Goal: Task Accomplishment & Management: Use online tool/utility

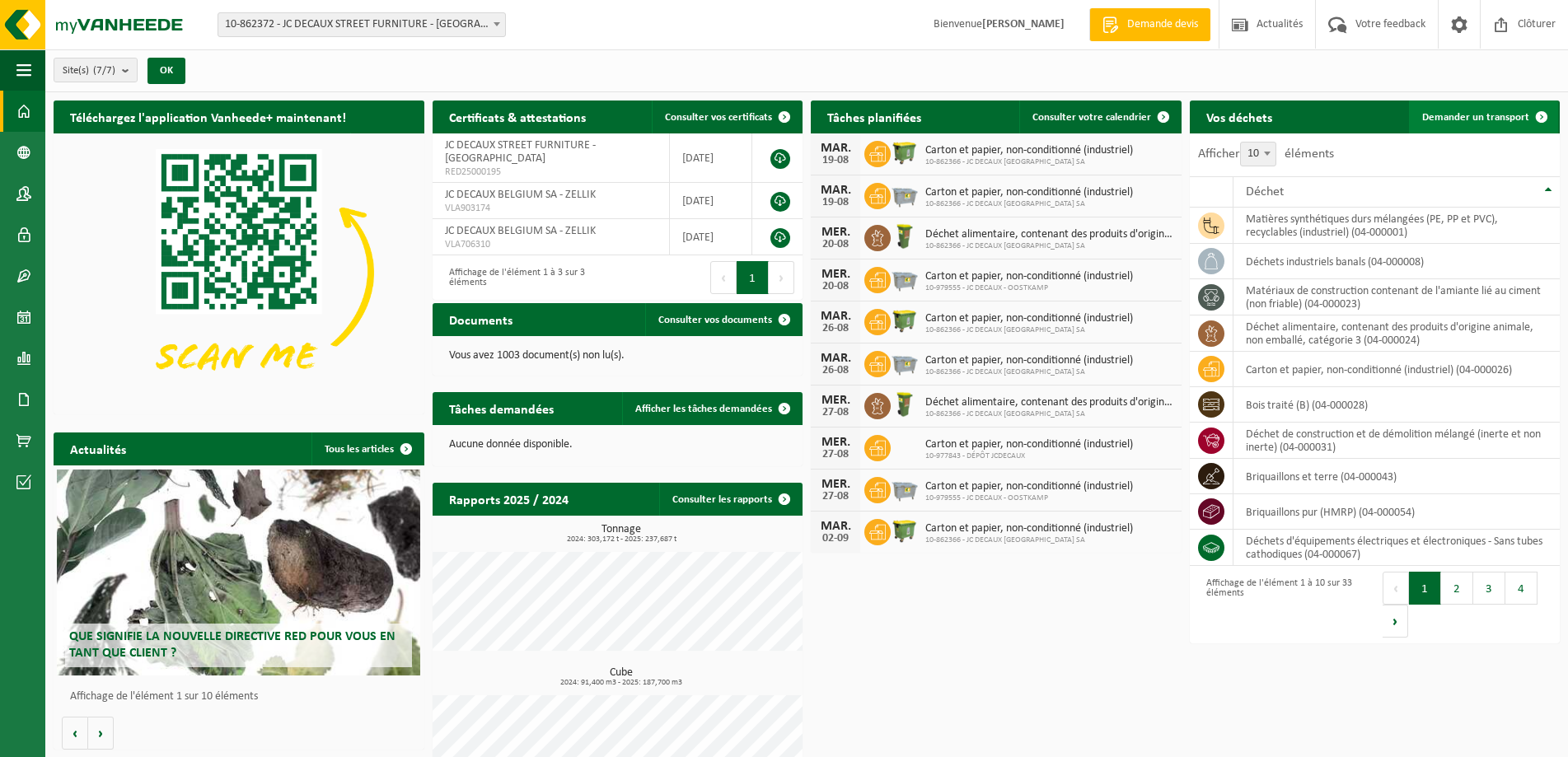
click at [1468, 110] on link "Demander un transport" at bounding box center [1483, 117] width 149 height 33
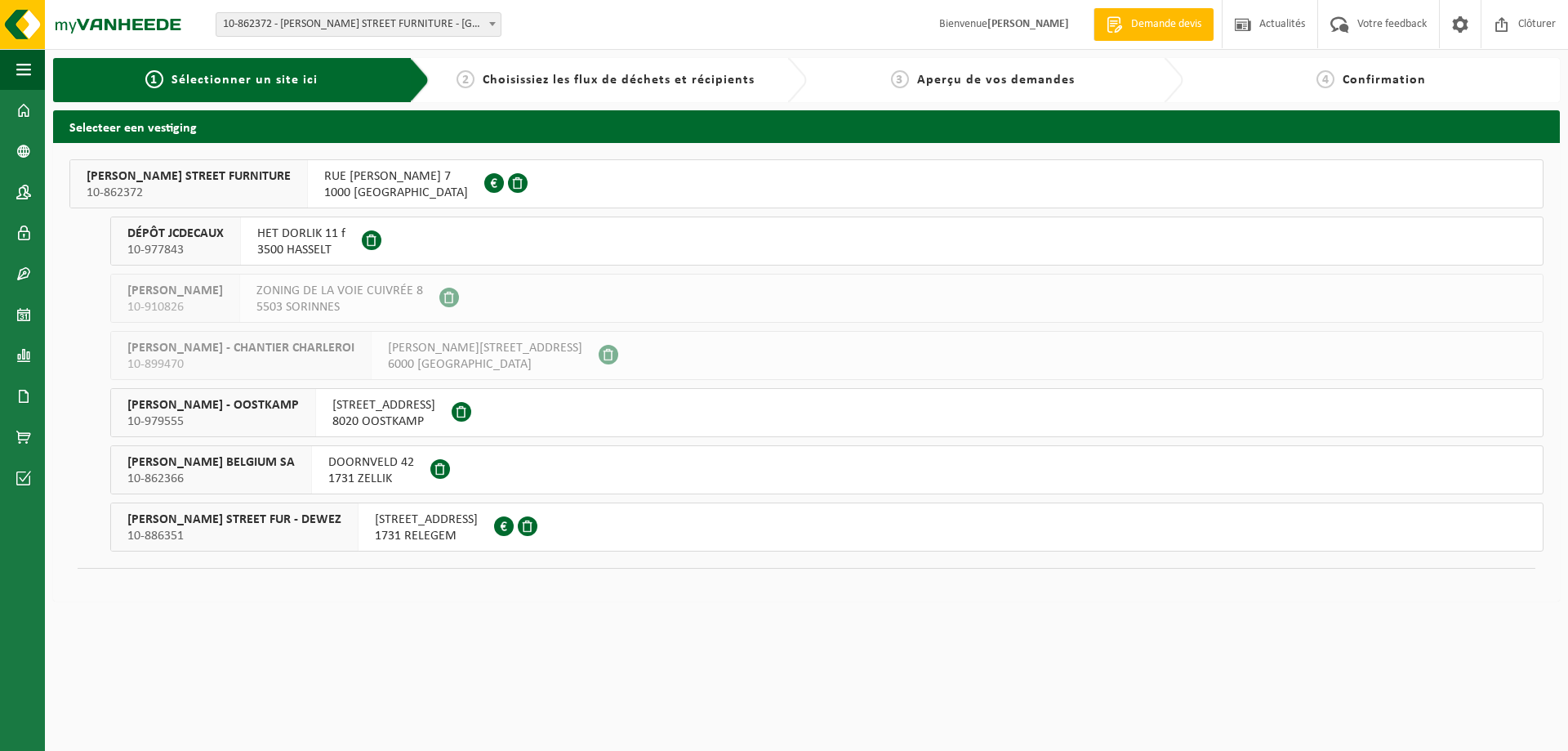
click at [328, 466] on span "DOORNVELD 42" at bounding box center [371, 463] width 86 height 16
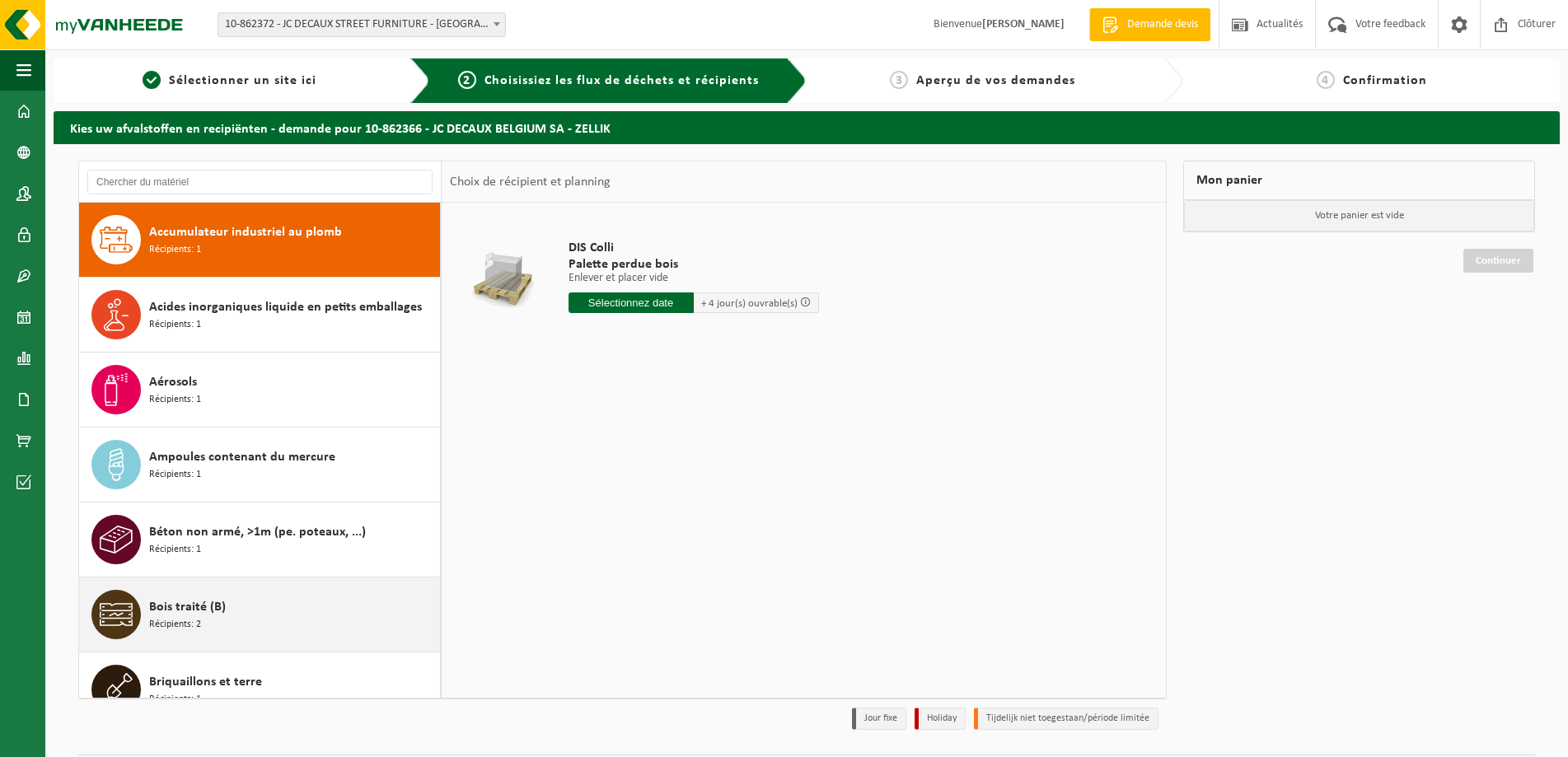
click at [241, 598] on div "Bois traité (B) Récipients: 2" at bounding box center [292, 615] width 287 height 50
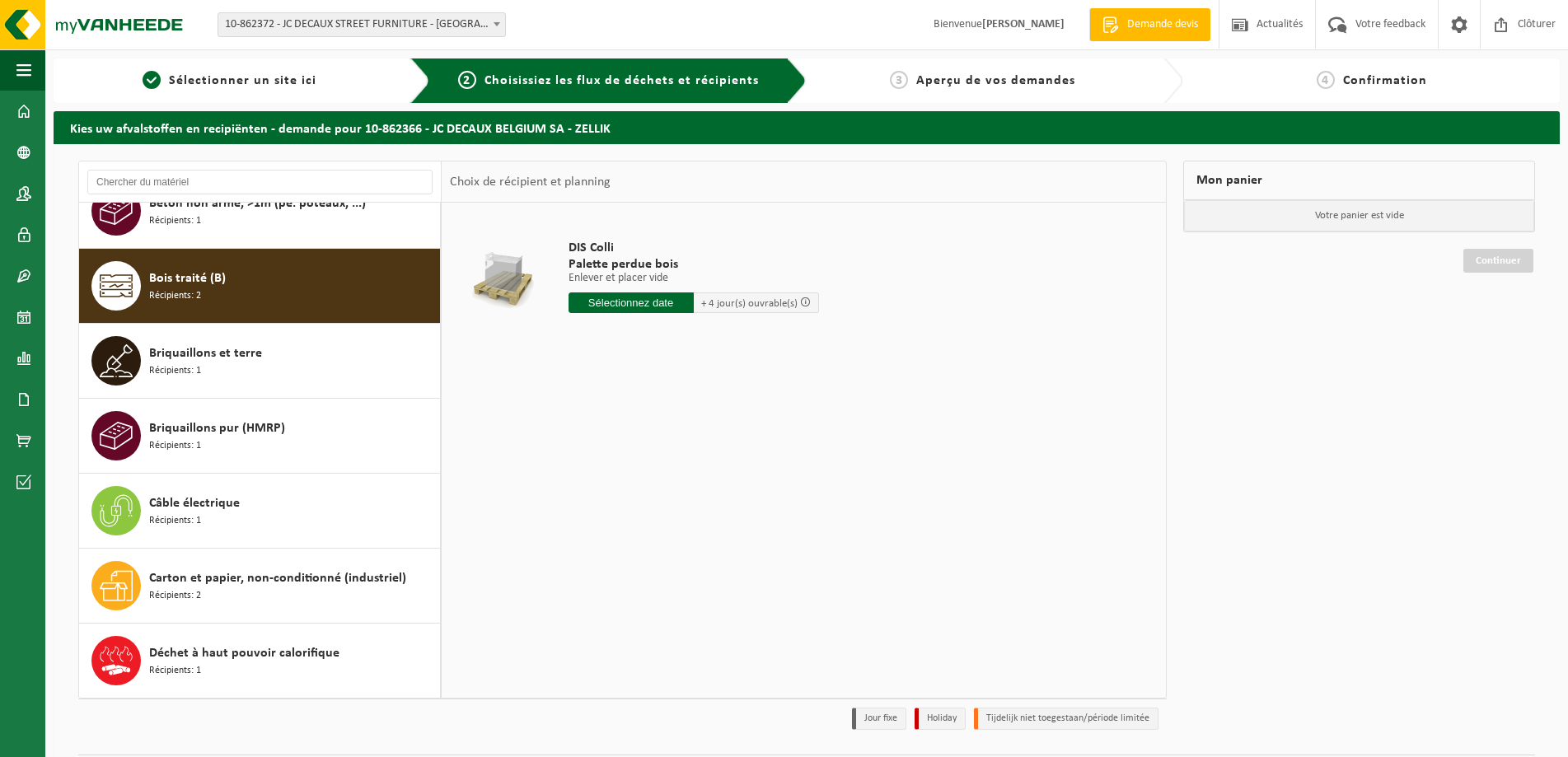
scroll to position [374, 0]
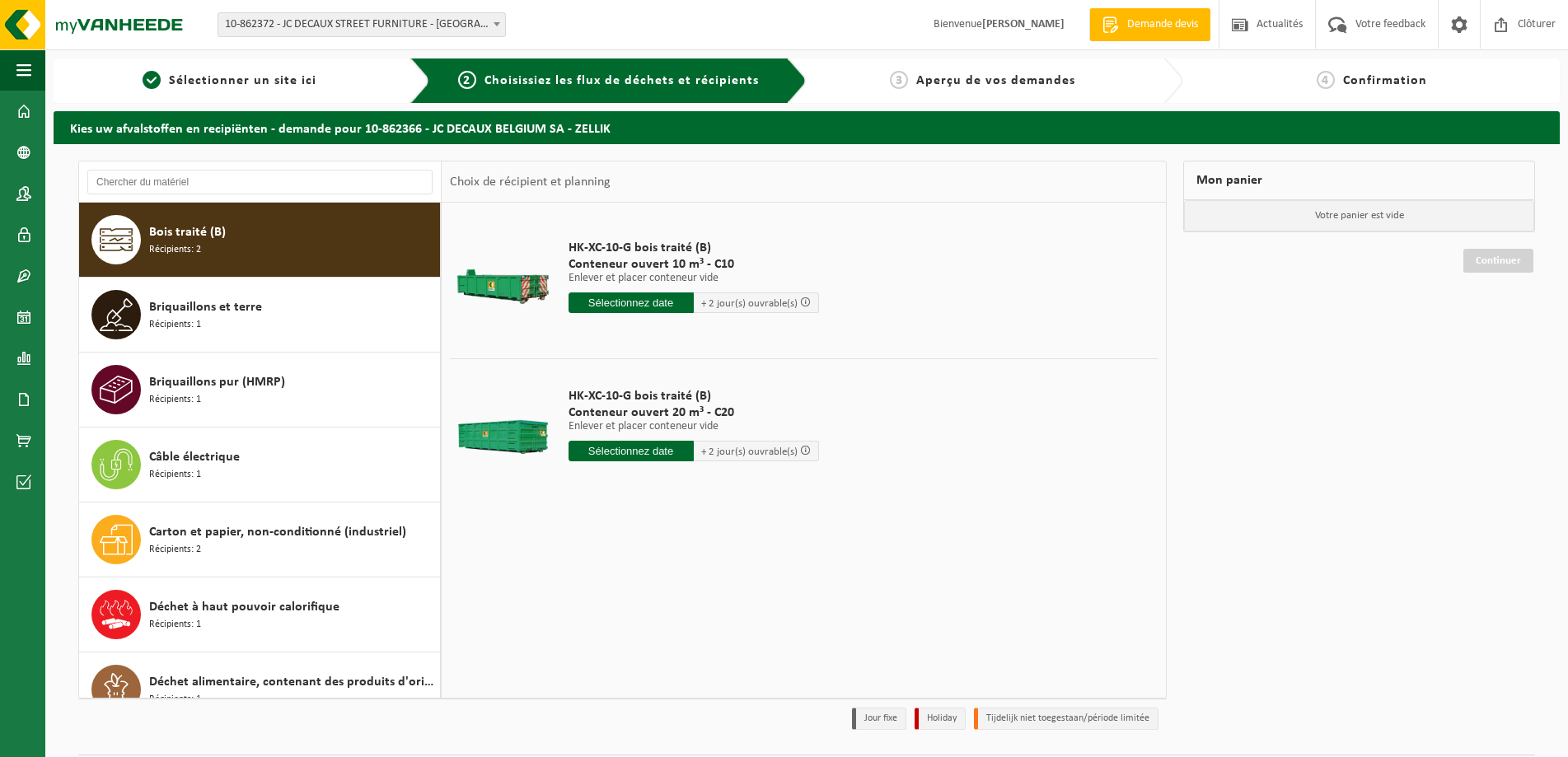
click at [645, 454] on input "text" at bounding box center [631, 451] width 125 height 20
click at [614, 618] on div "19" at bounding box center [612, 623] width 29 height 27
type input "à partir de 2025-08-19"
type input "2025-08-19"
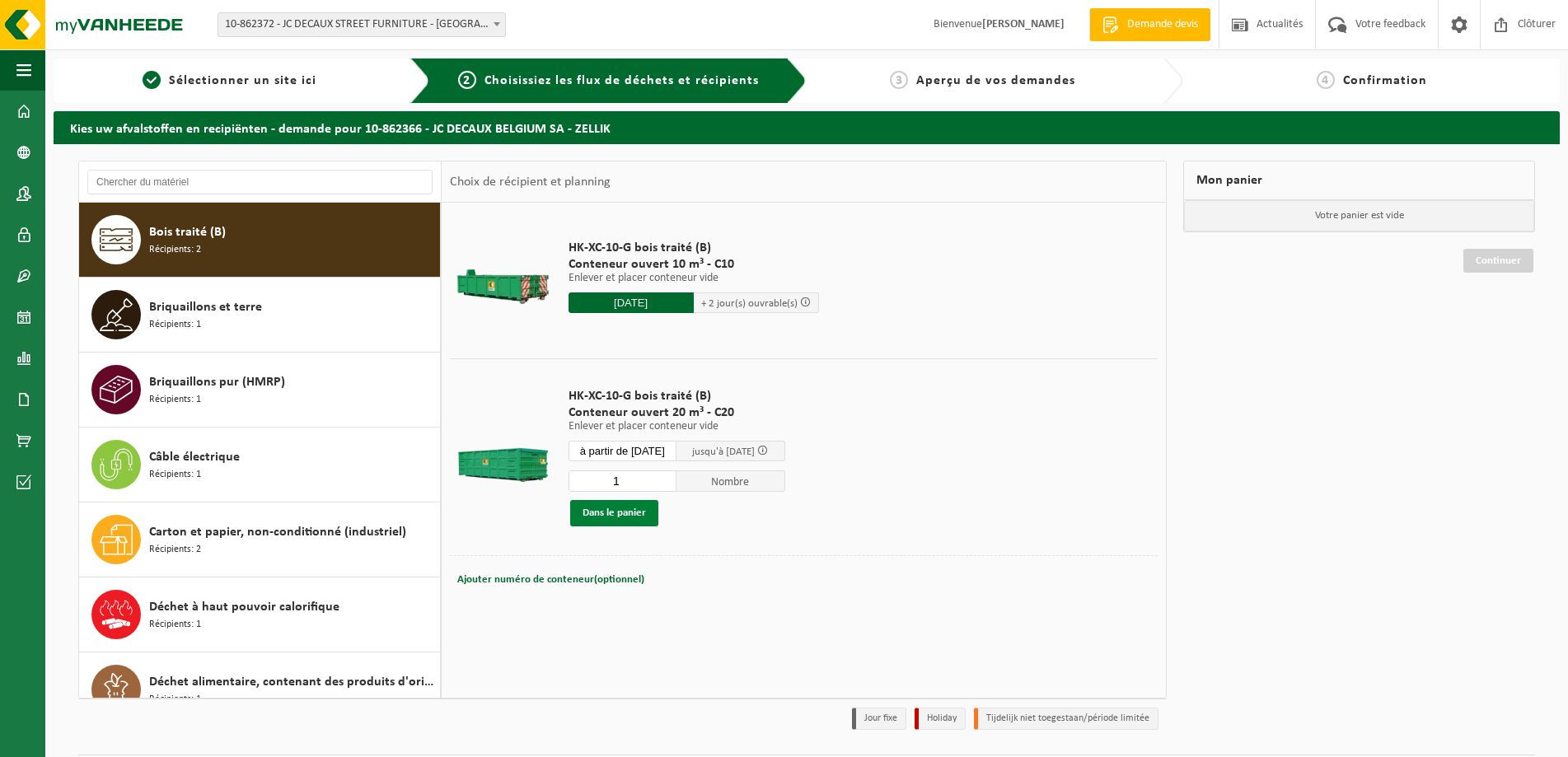
click at [604, 513] on button "Dans le panier" at bounding box center [614, 513] width 89 height 27
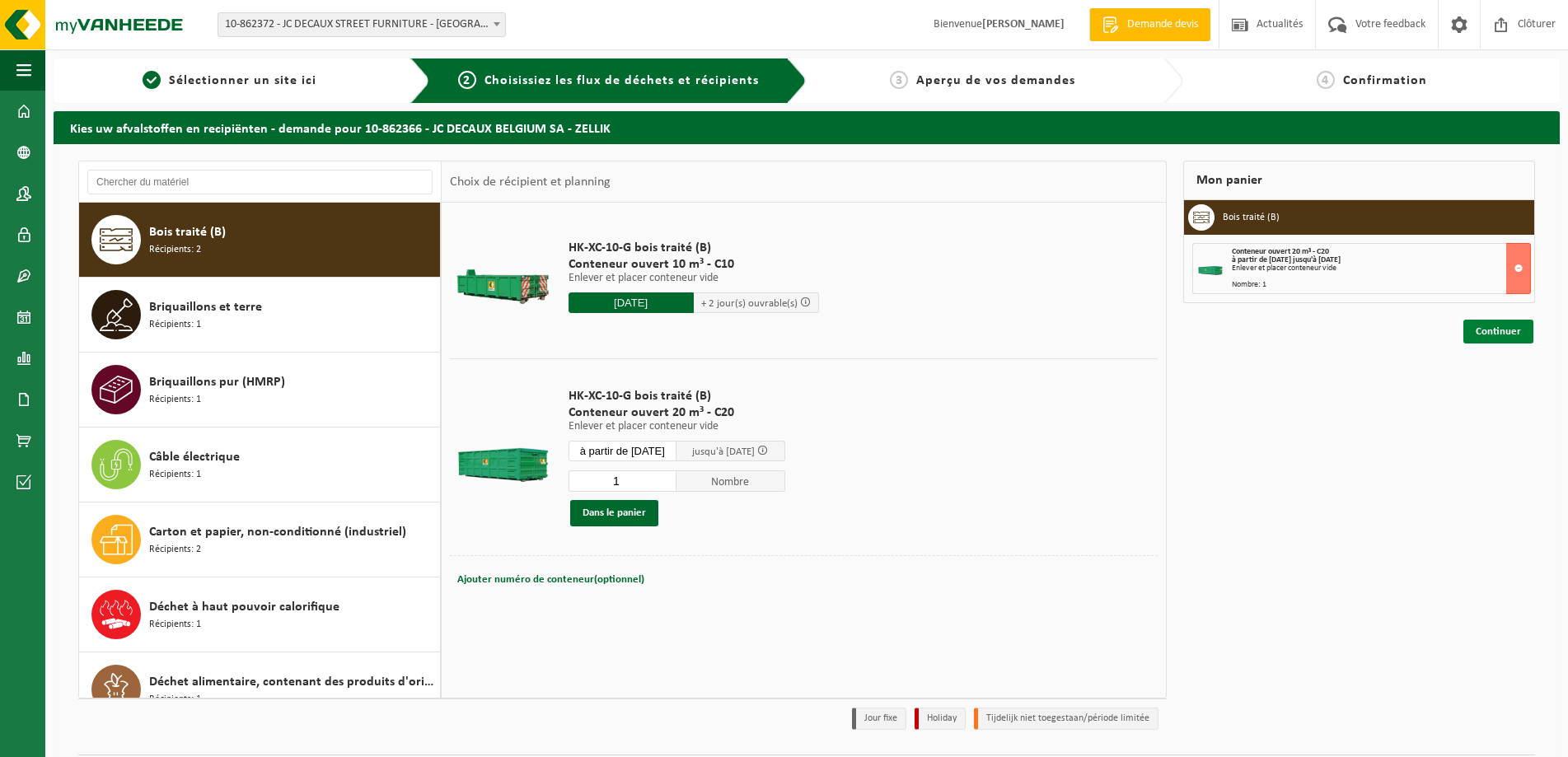
click at [1511, 330] on link "Continuer" at bounding box center [1498, 332] width 70 height 24
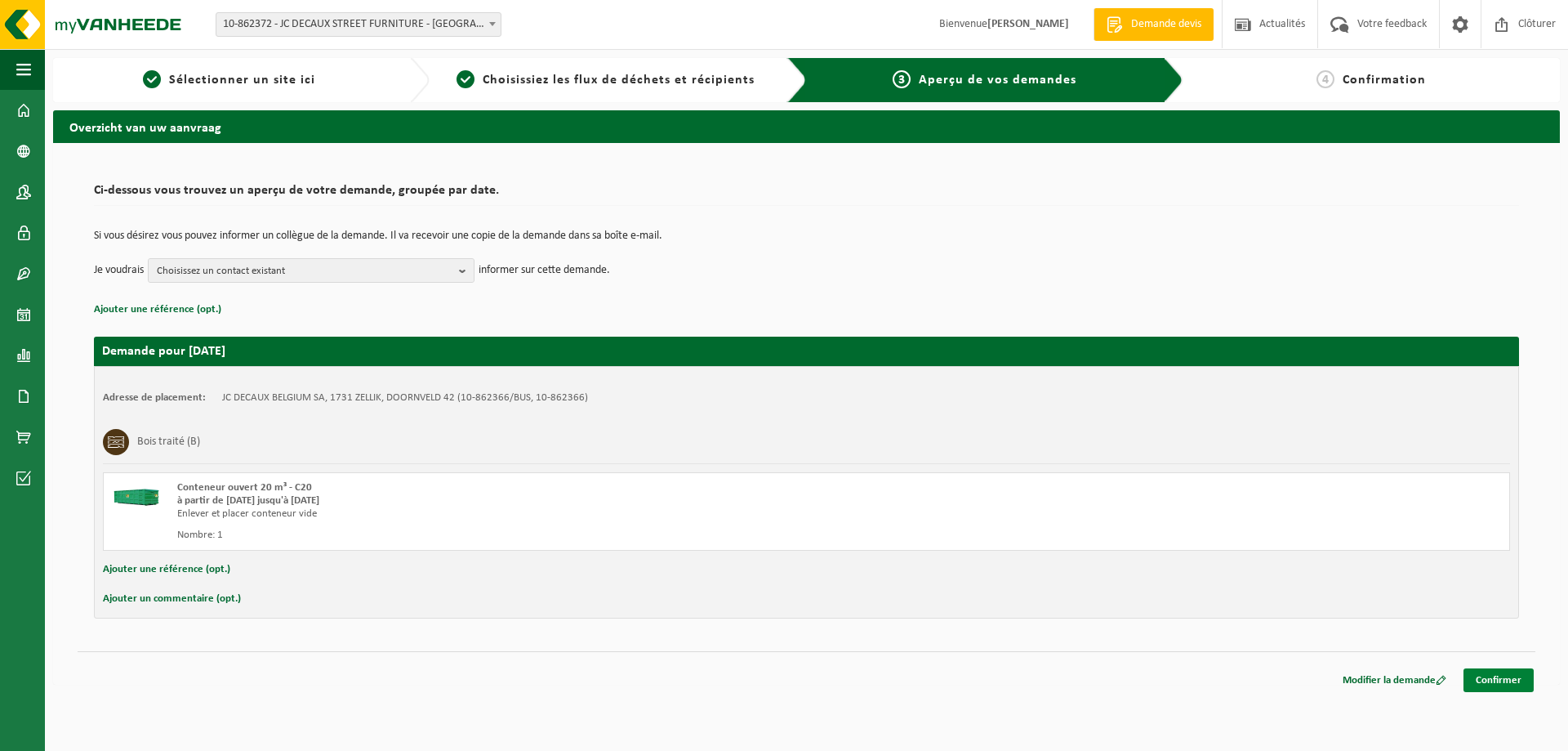
click at [1506, 679] on link "Confirmer" at bounding box center [1499, 681] width 70 height 24
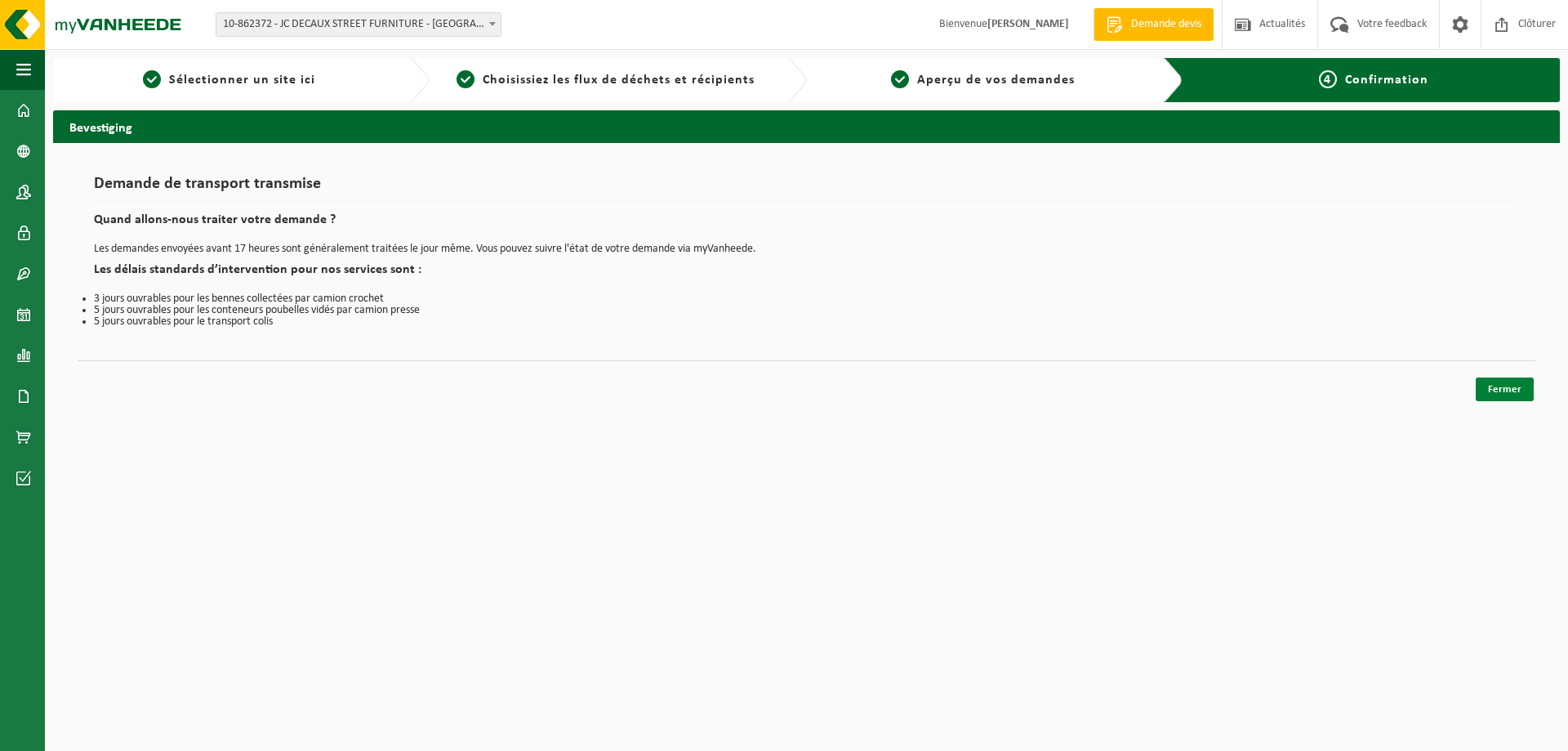
click at [1503, 392] on link "Fermer" at bounding box center [1504, 390] width 58 height 24
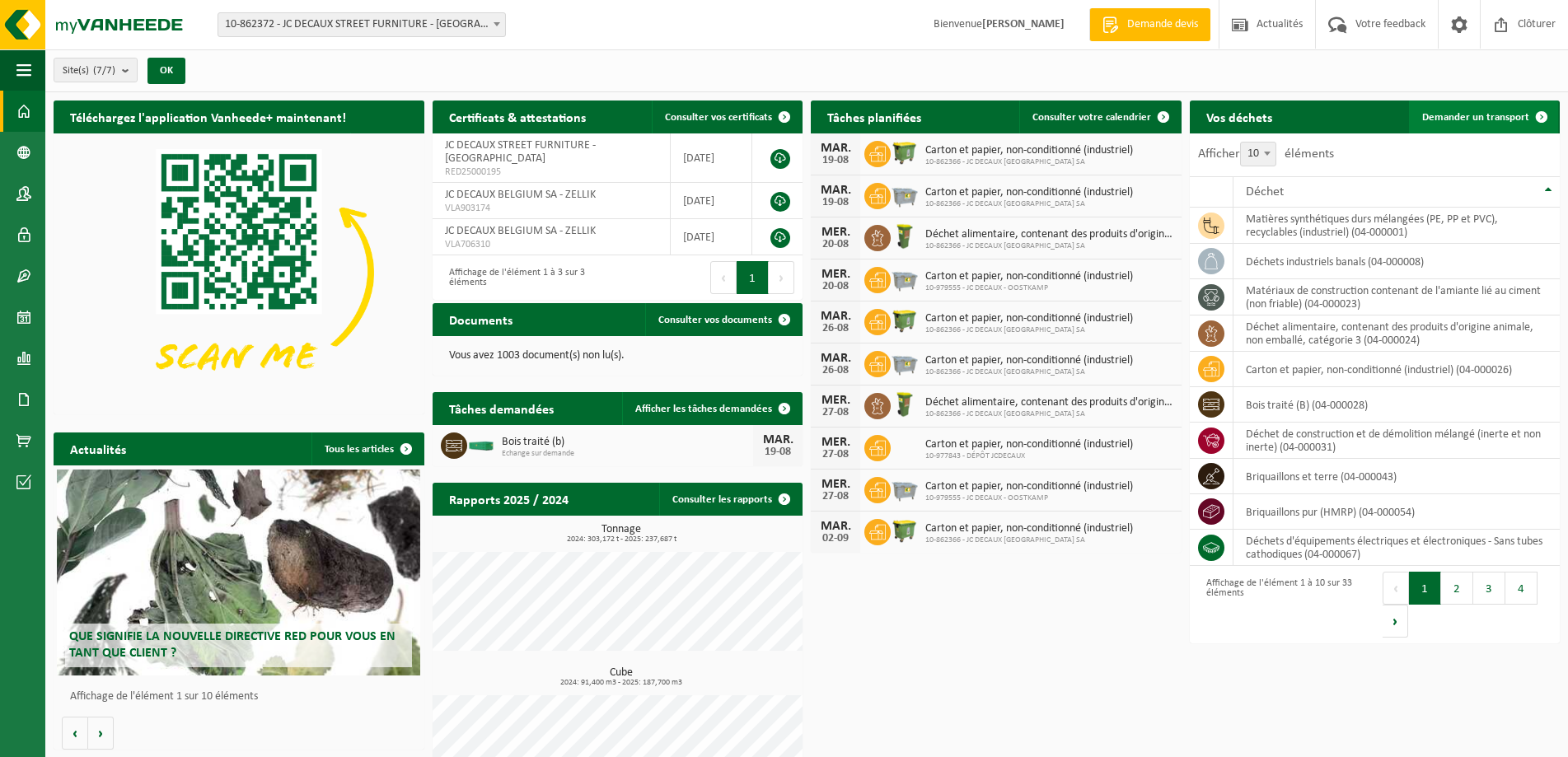
click at [1474, 112] on span "Demander un transport" at bounding box center [1476, 117] width 107 height 11
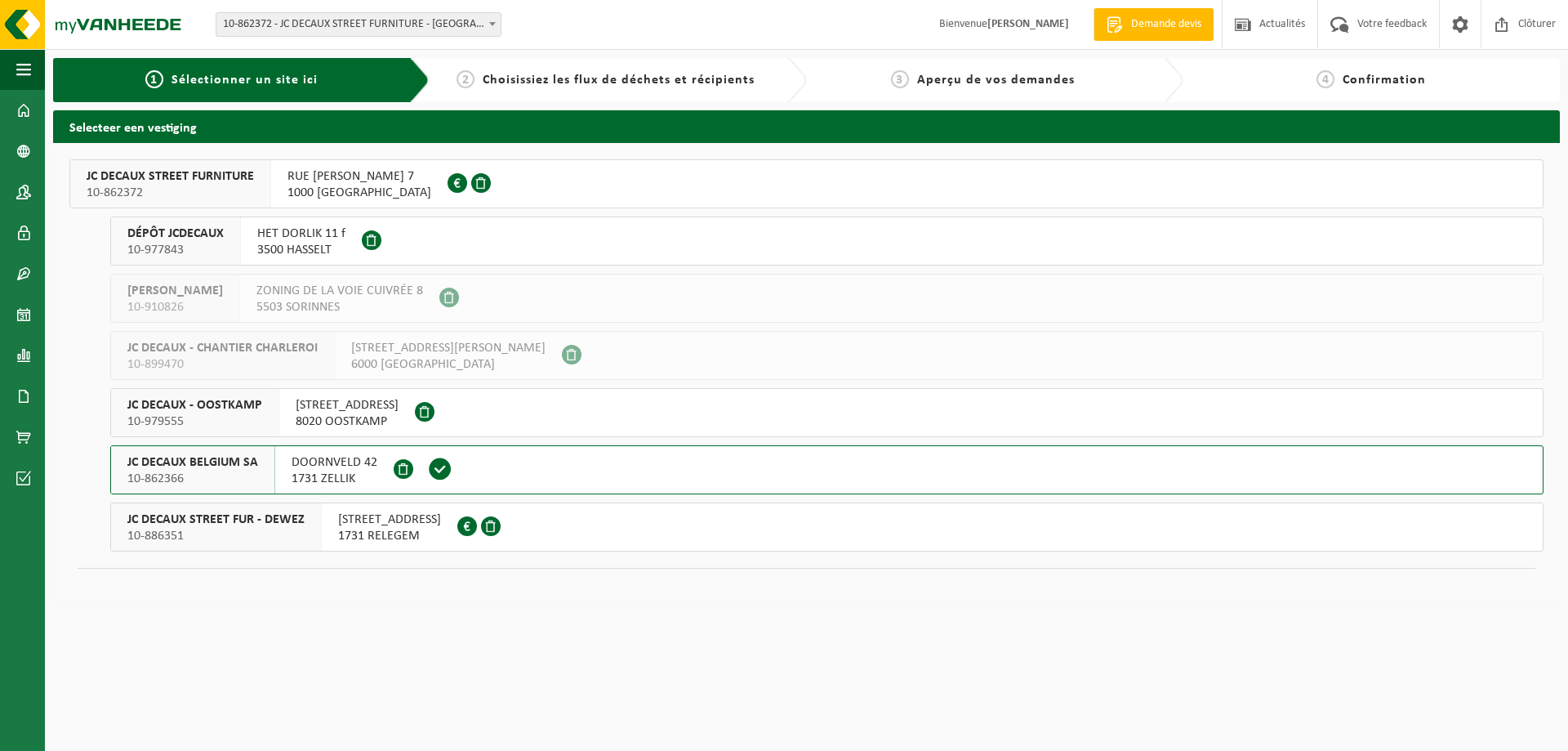
click at [316, 466] on span "DOORNVELD 42" at bounding box center [335, 463] width 86 height 16
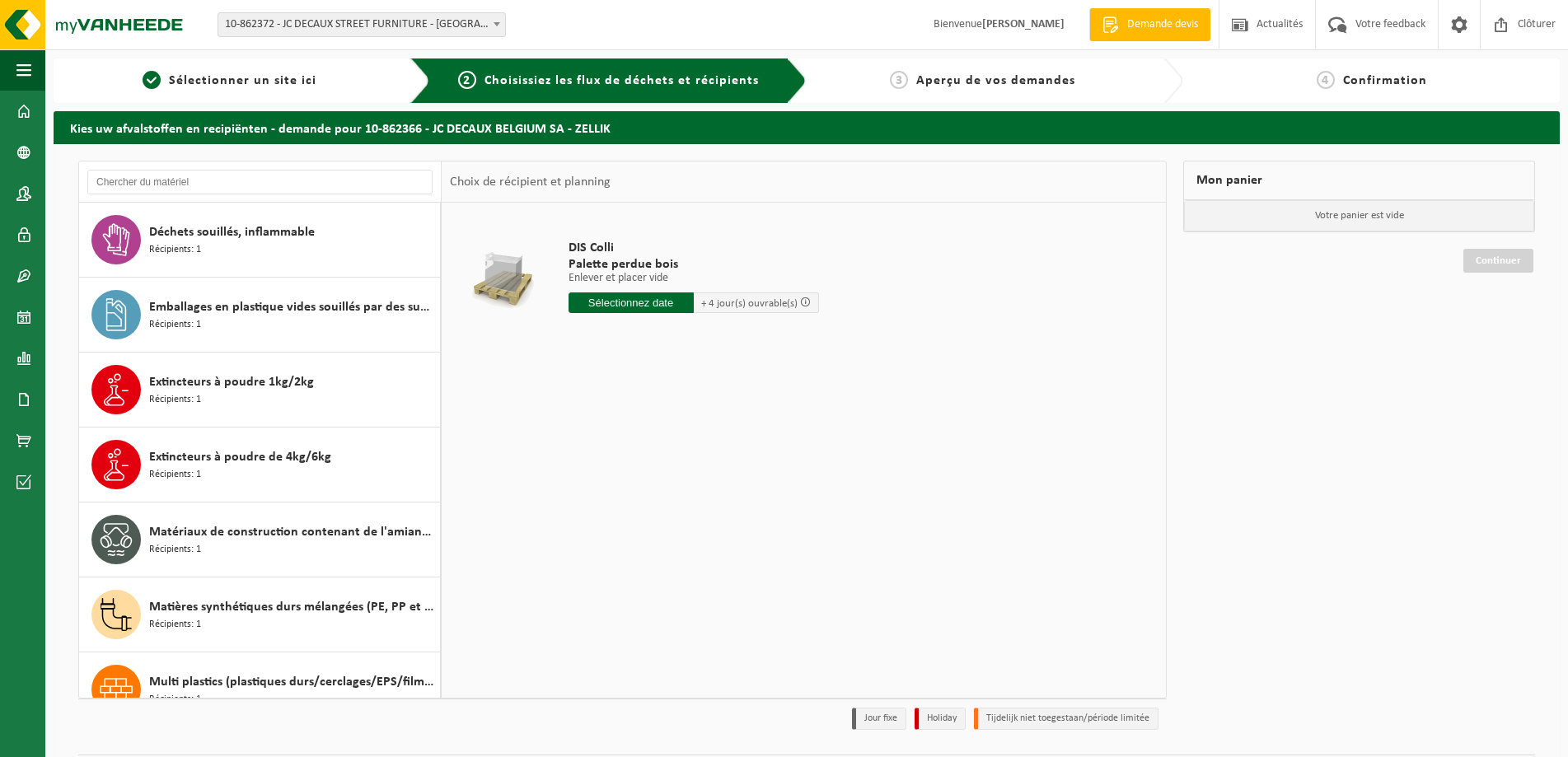
scroll to position [1753, 0]
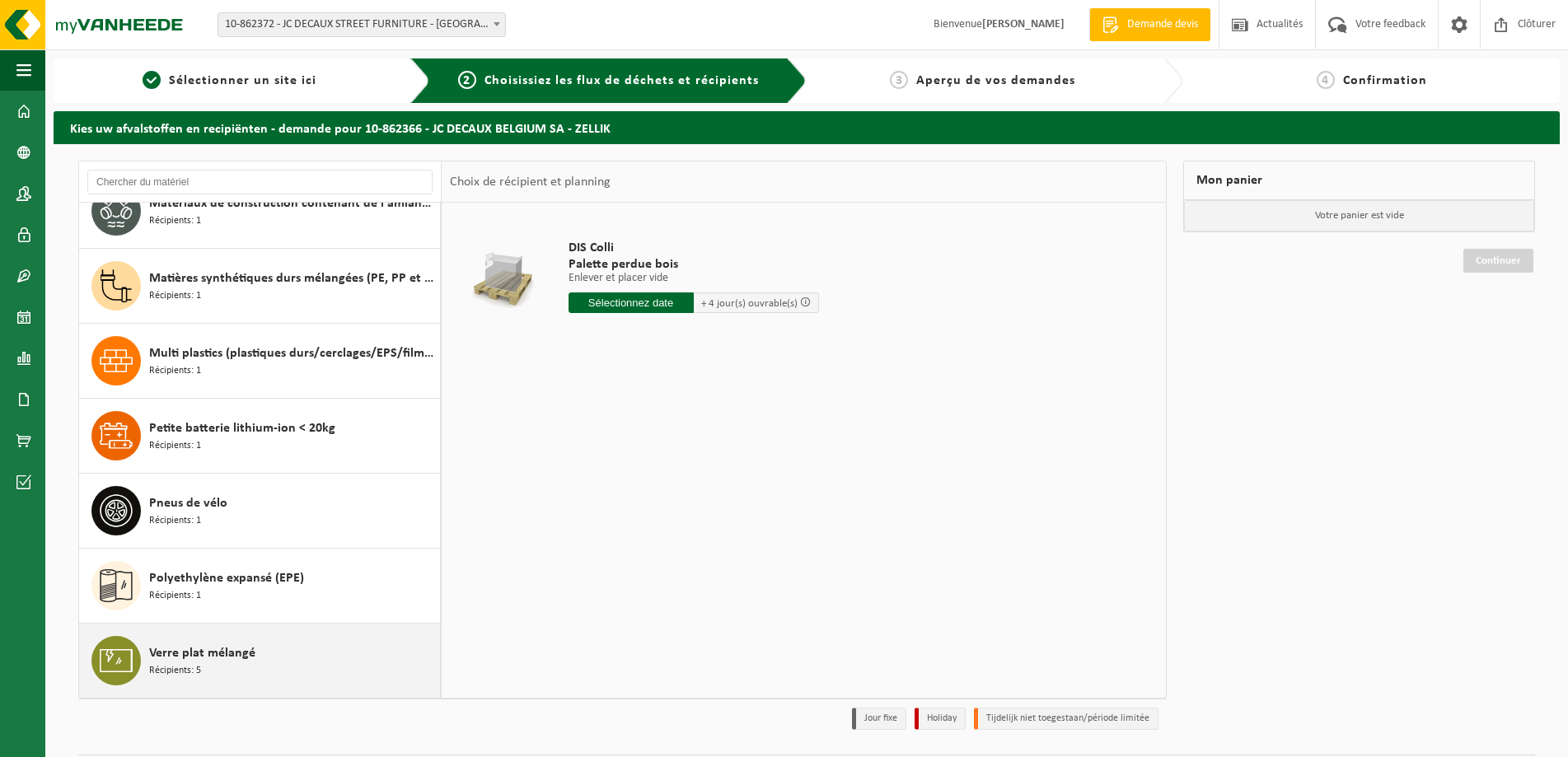
click at [212, 654] on span "Verre plat mélangé" at bounding box center [202, 653] width 106 height 19
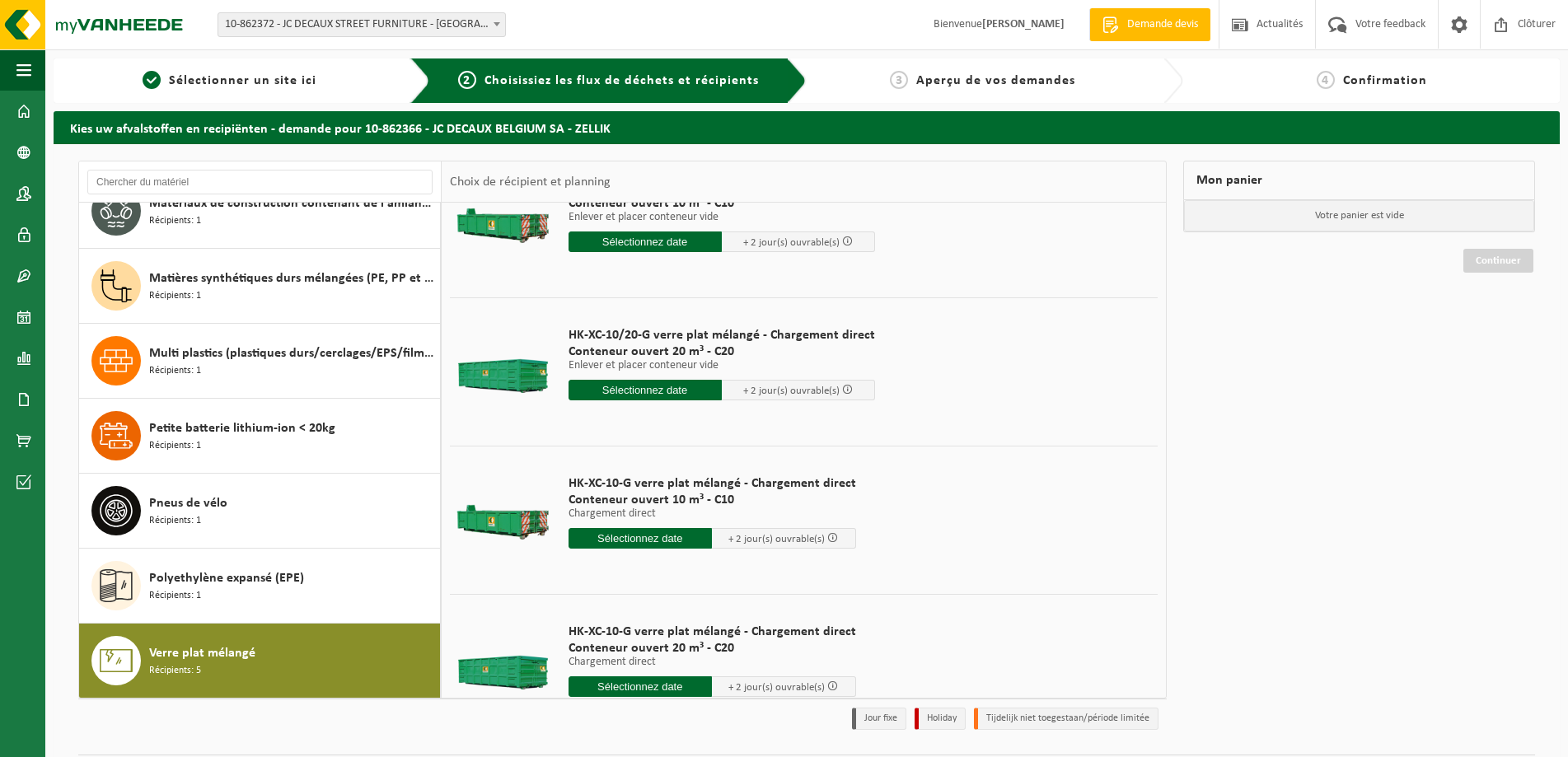
scroll to position [263, 0]
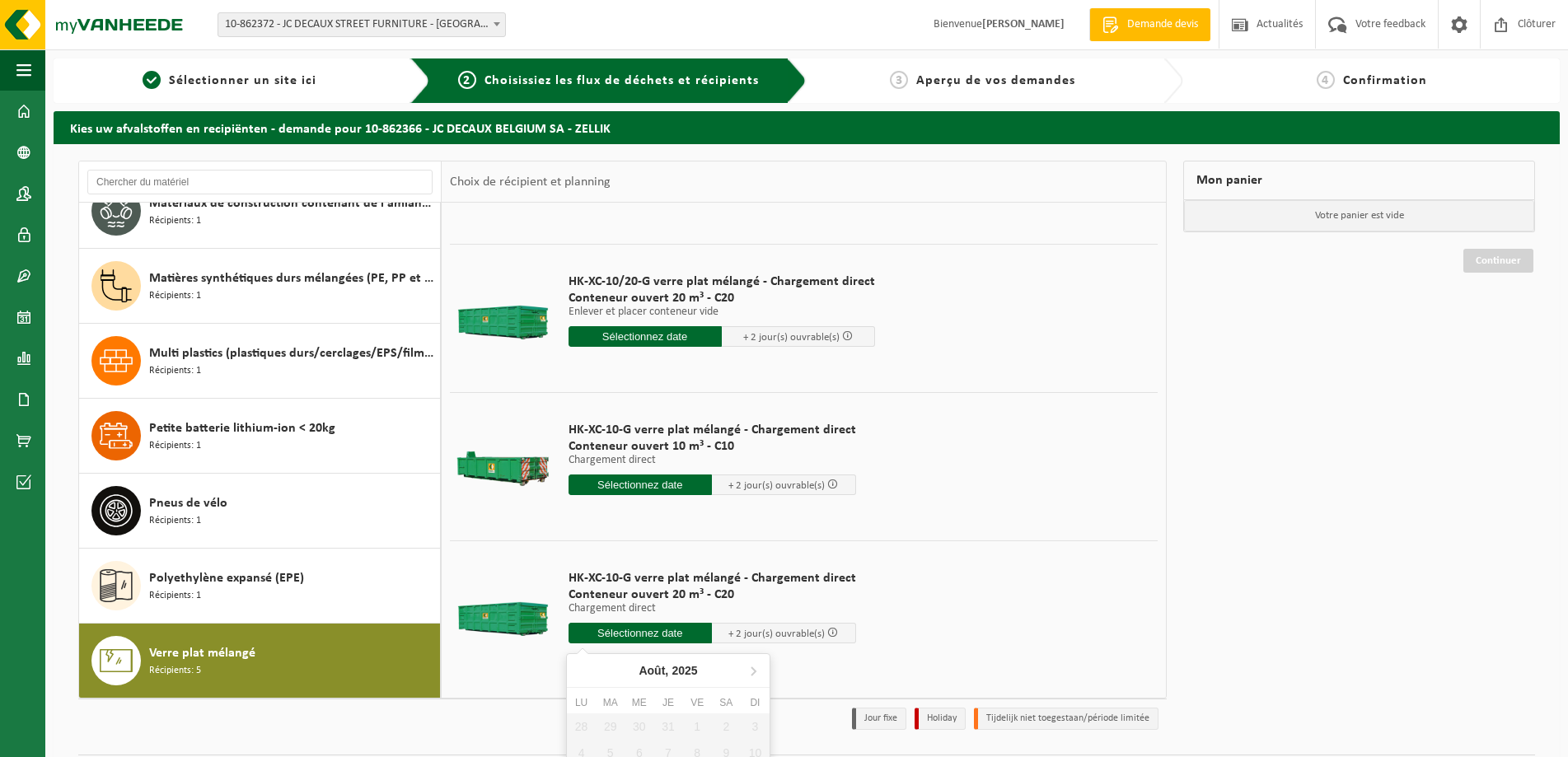
click at [628, 629] on input "text" at bounding box center [640, 633] width 144 height 20
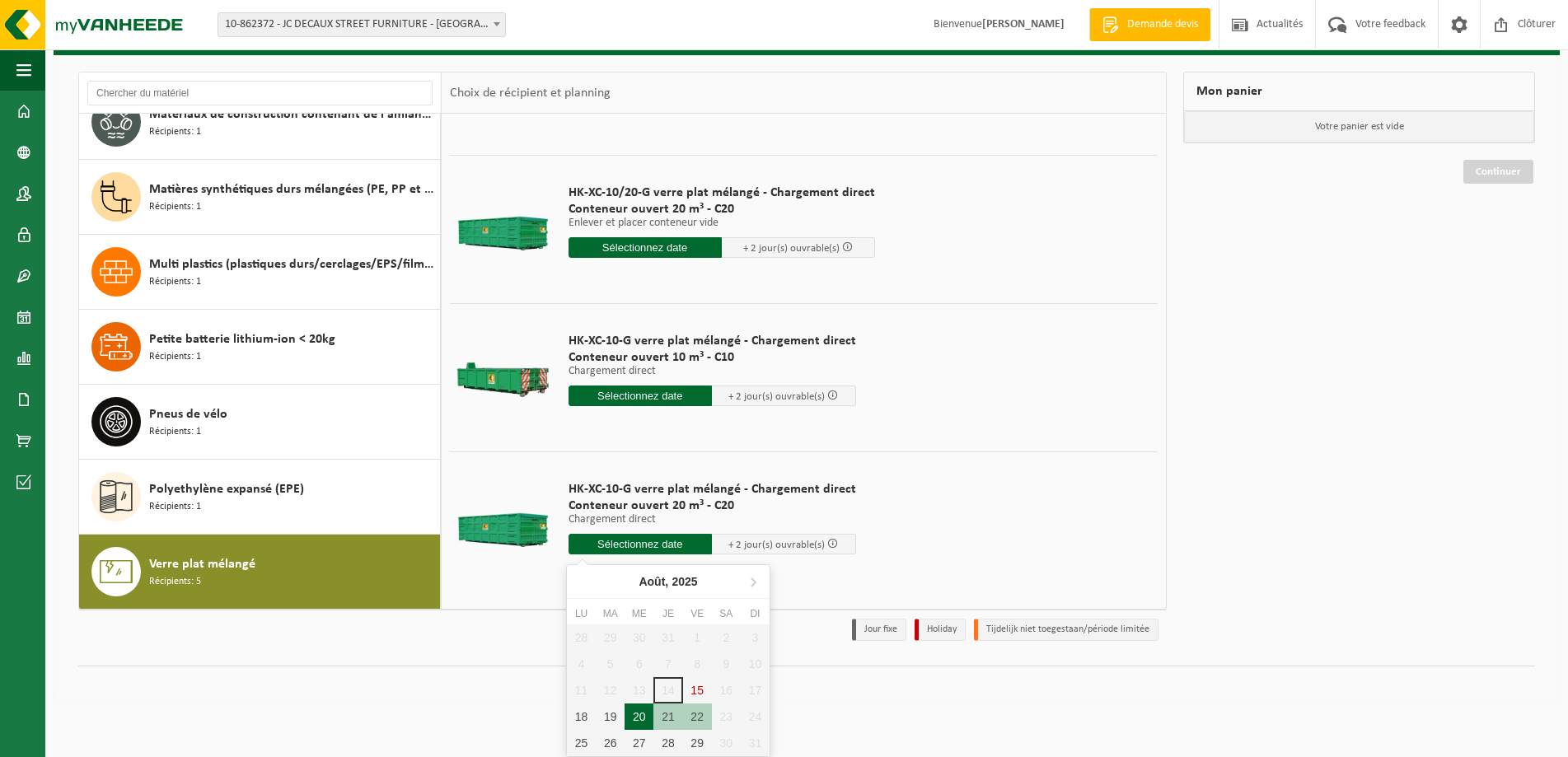
click at [636, 716] on div "20" at bounding box center [638, 716] width 29 height 27
type input "à partir de [DATE]"
type input "[DATE]"
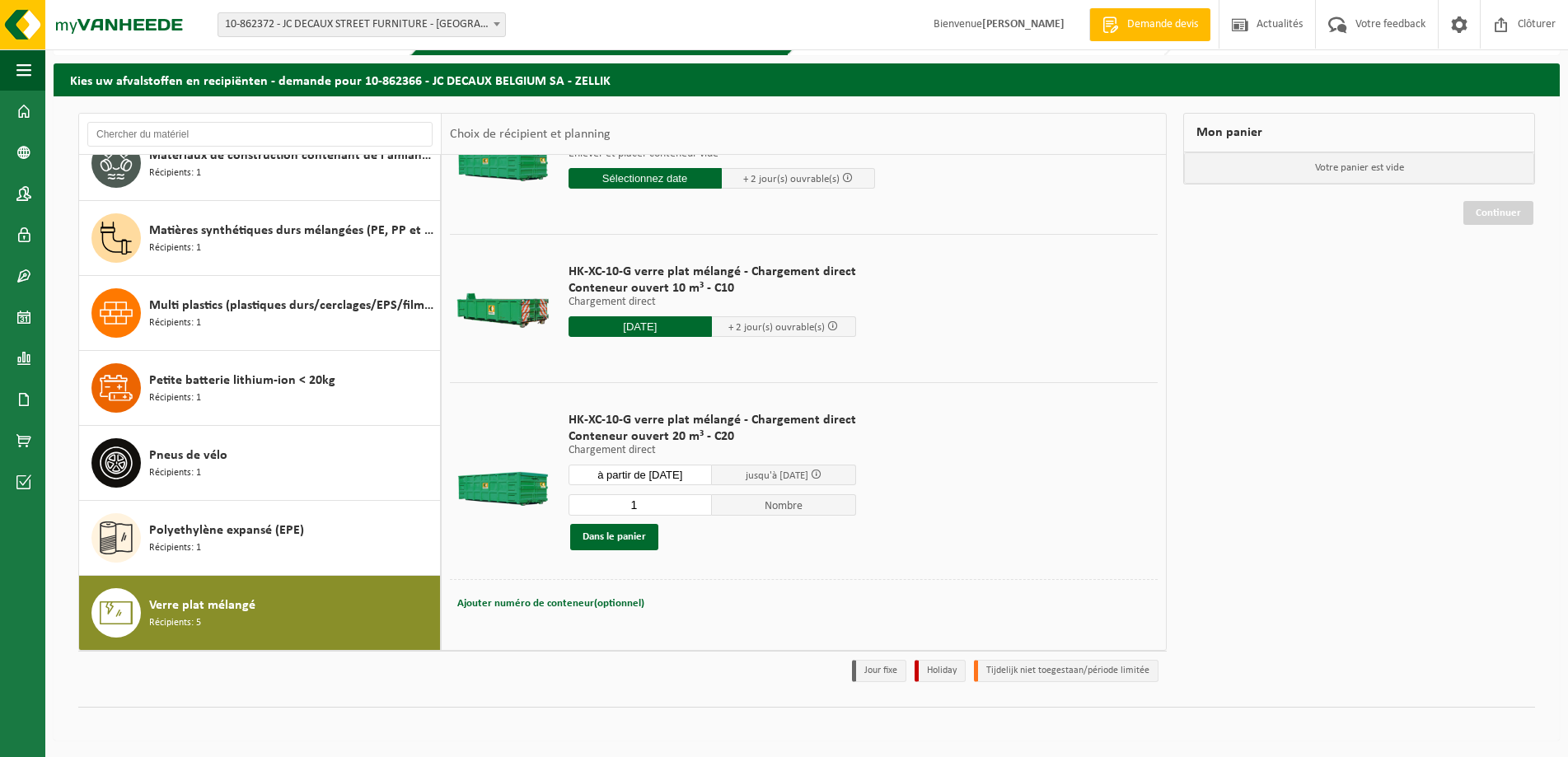
scroll to position [375, 0]
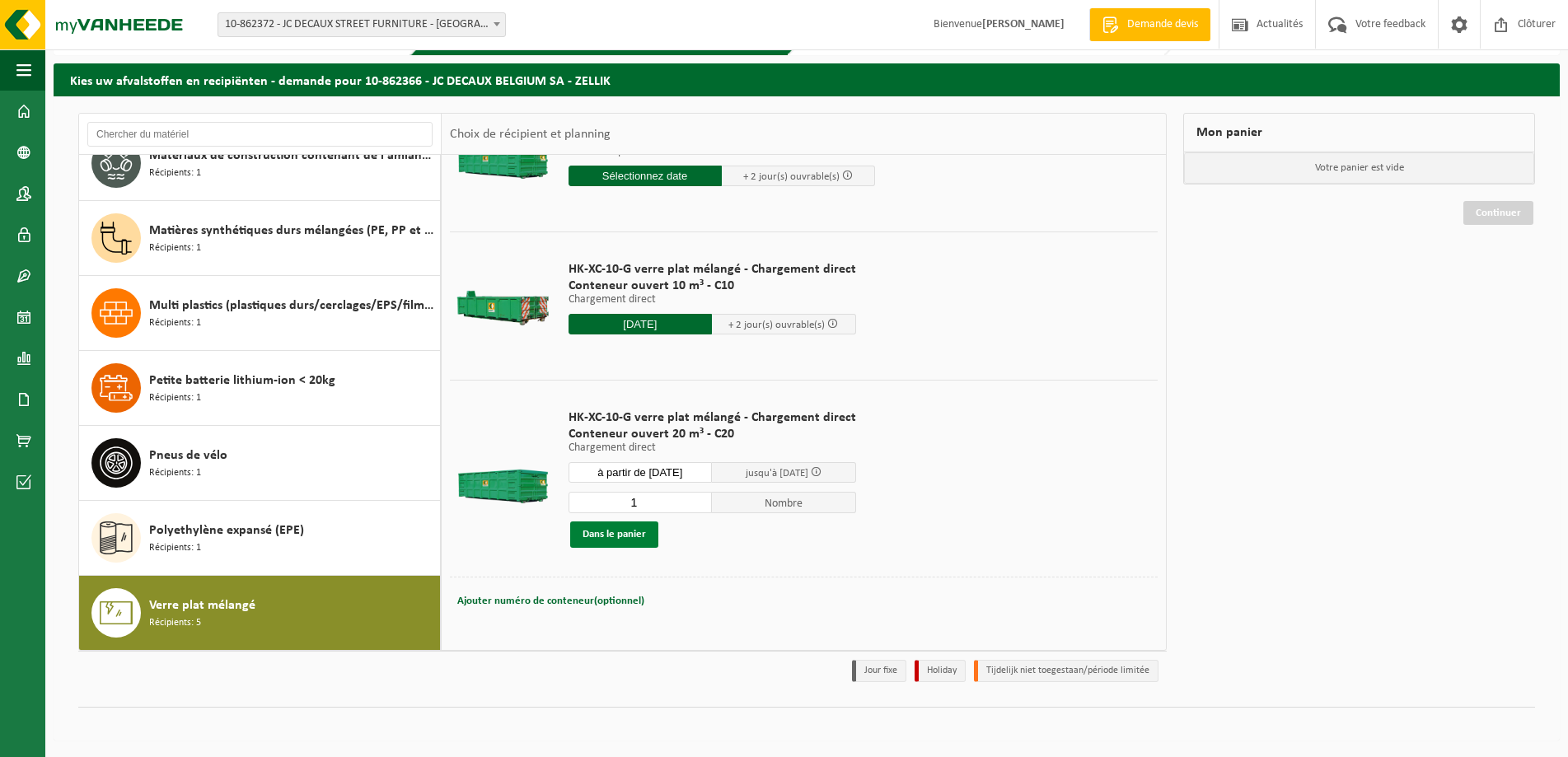
click at [612, 532] on button "Dans le panier" at bounding box center [614, 534] width 89 height 27
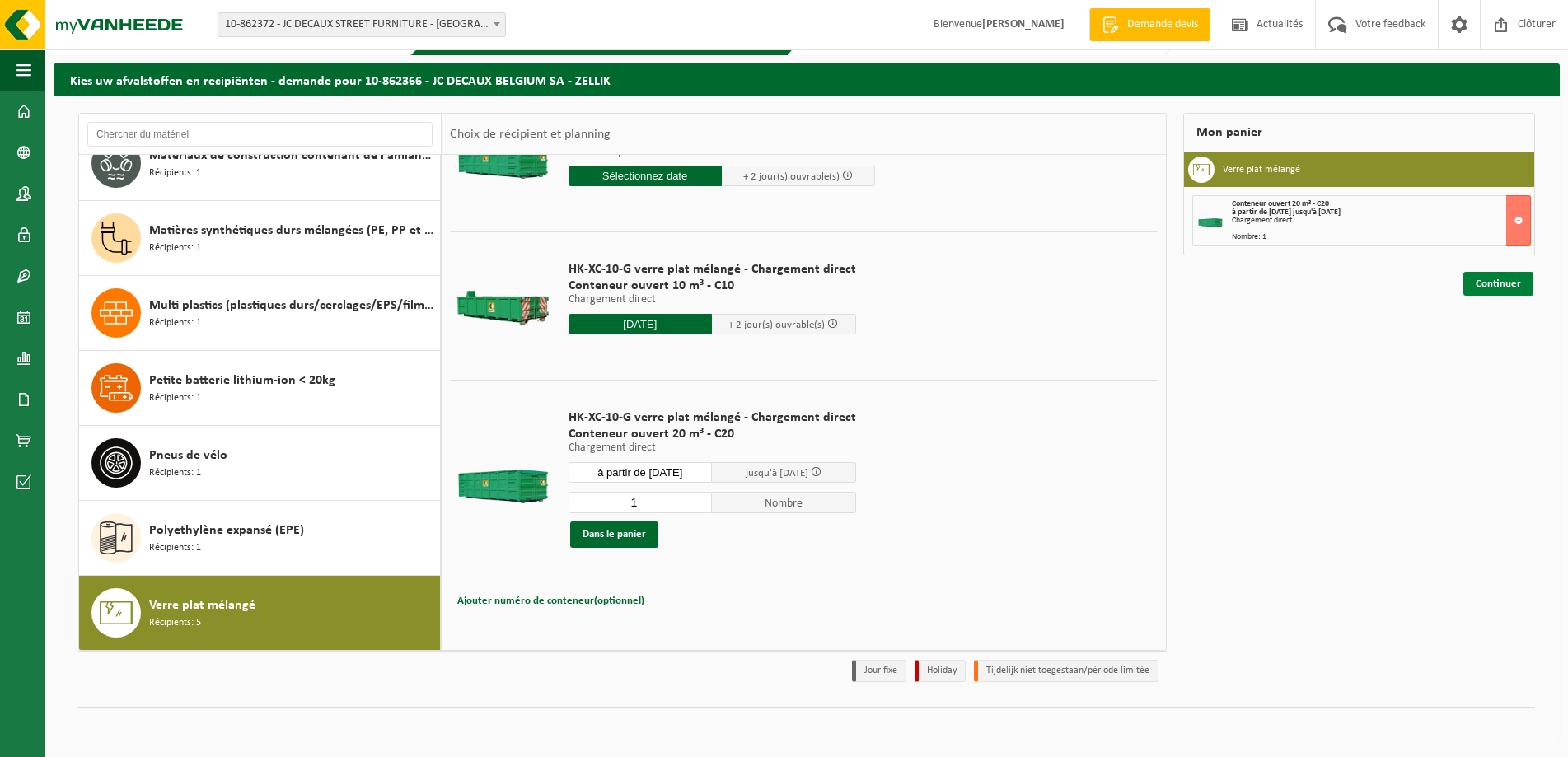
click at [1493, 281] on link "Continuer" at bounding box center [1498, 284] width 70 height 24
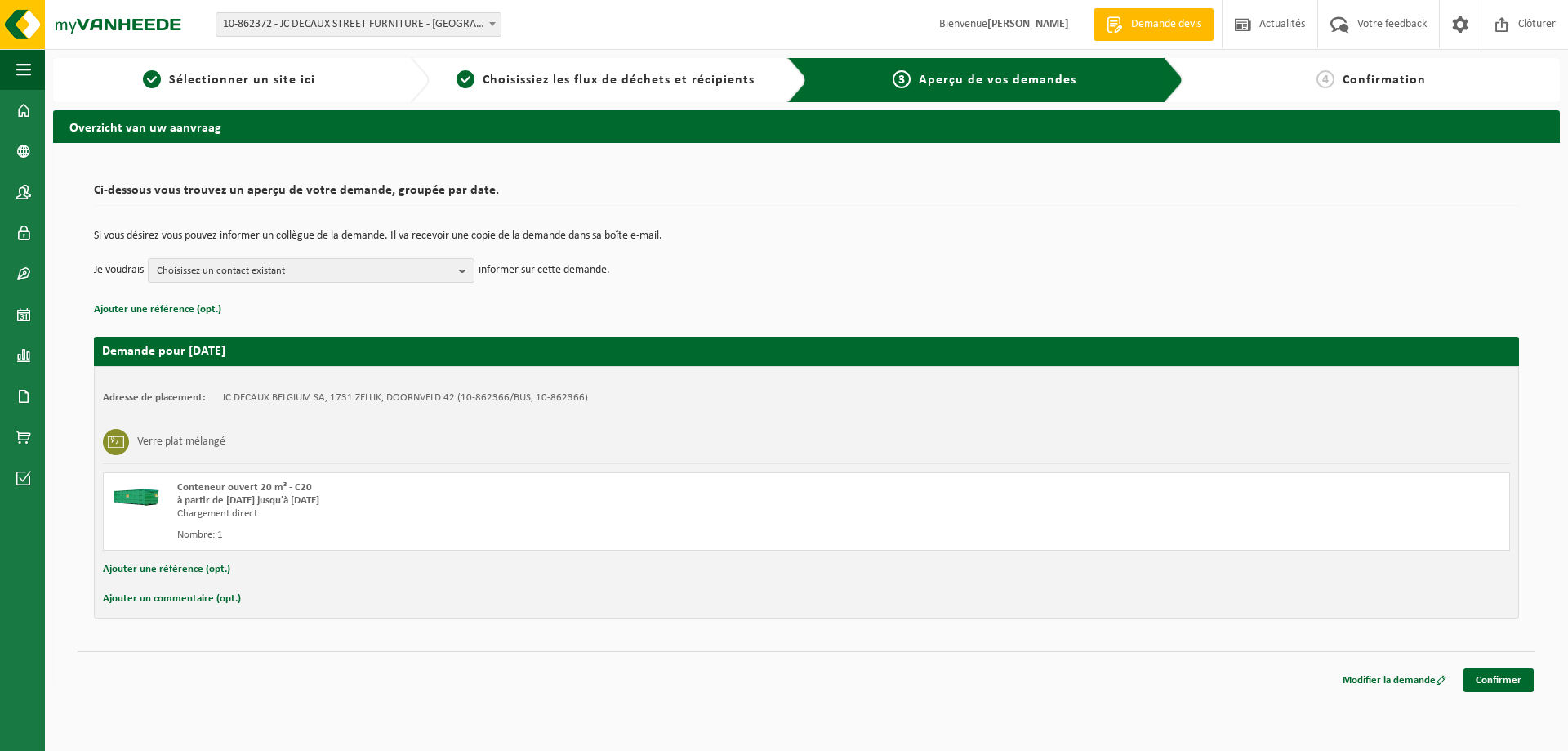
click at [178, 595] on button "Ajouter un commentaire (opt.)" at bounding box center [172, 598] width 138 height 21
click at [214, 605] on input "text" at bounding box center [833, 600] width 1322 height 25
drag, startPoint x: 217, startPoint y: 603, endPoint x: 223, endPoint y: 615, distance: 13.4
click at [218, 603] on input "bonjour, c'est pour un chargement direct" at bounding box center [833, 600] width 1322 height 25
click at [401, 598] on input "bonjour, attention c'est pour un chargement direct" at bounding box center [833, 600] width 1322 height 25
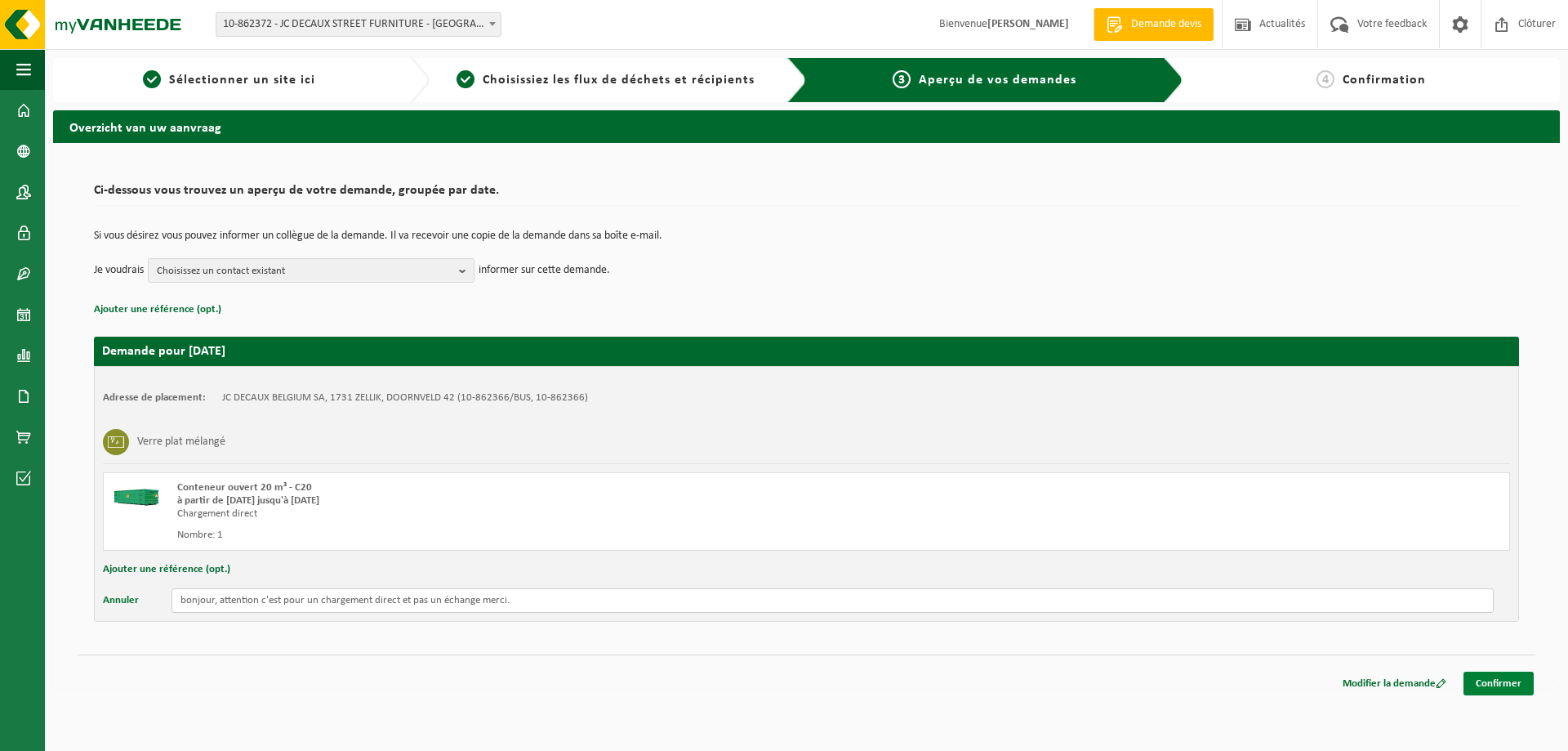
type input "bonjour, attention c'est pour un chargement direct et pas un échange merci."
click at [1509, 681] on link "Confirmer" at bounding box center [1499, 683] width 70 height 24
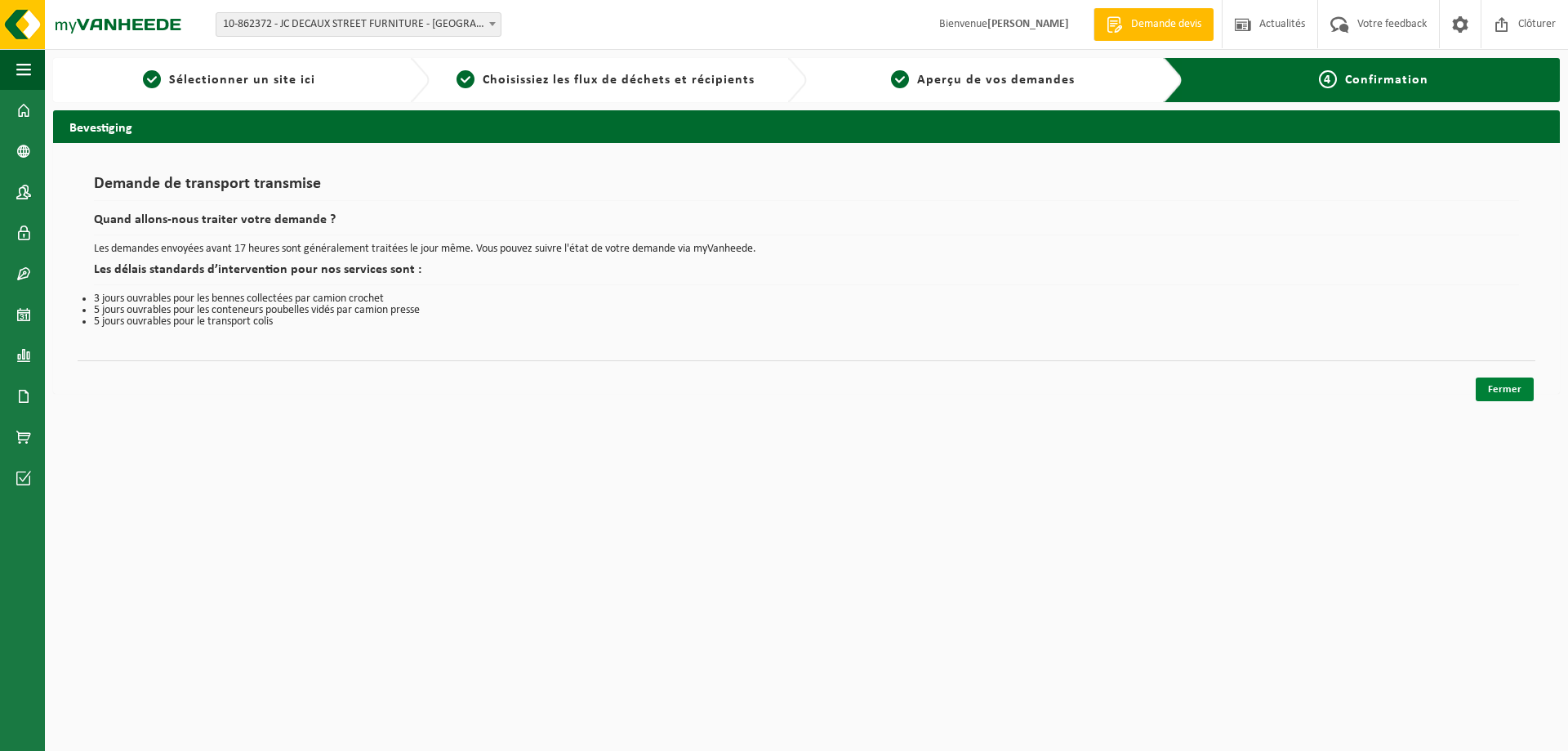
click at [1499, 382] on link "Fermer" at bounding box center [1504, 390] width 58 height 24
